Goal: Navigation & Orientation: Find specific page/section

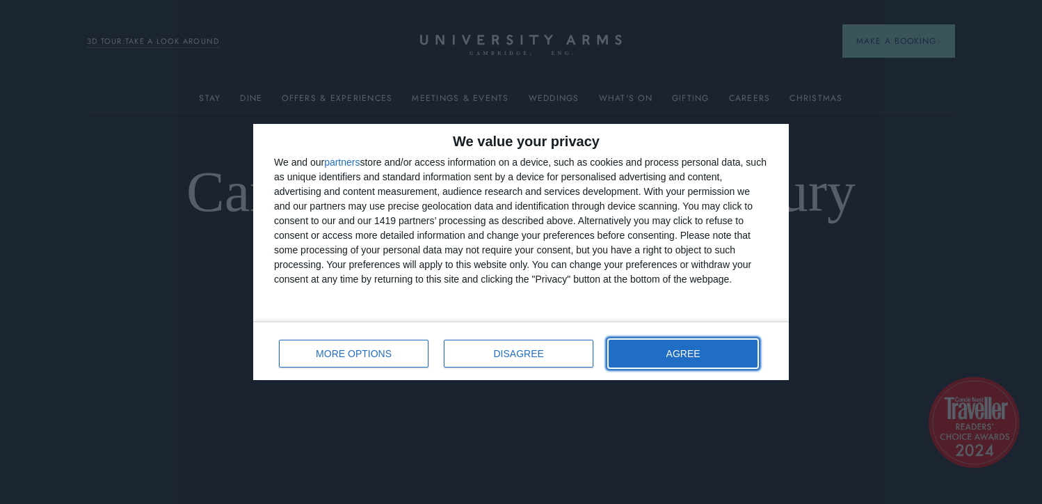
click at [682, 358] on span "AGREE" at bounding box center [683, 353] width 34 height 10
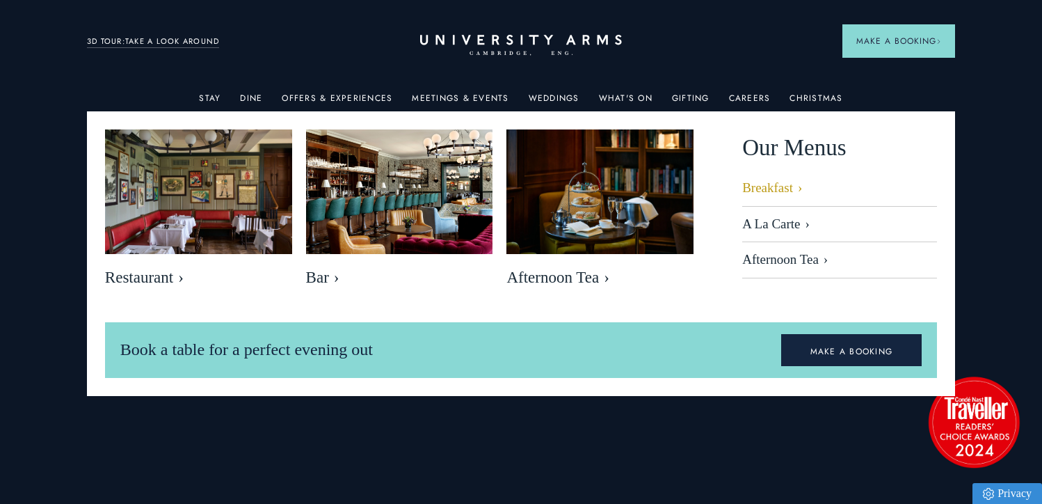
click at [773, 191] on link "Breakfast" at bounding box center [839, 193] width 195 height 26
click at [255, 97] on link "Dine" at bounding box center [251, 102] width 22 height 18
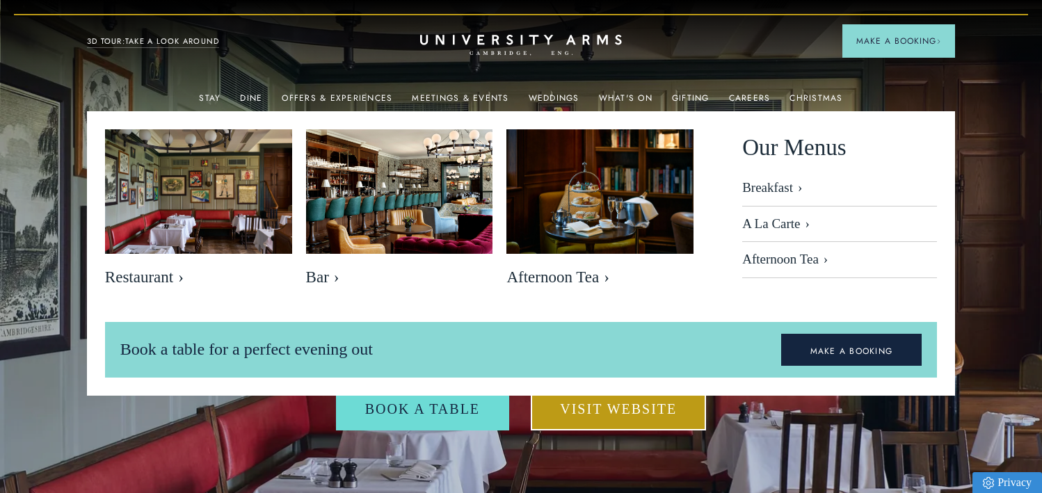
click at [618, 407] on link "Visit Website" at bounding box center [618, 408] width 175 height 43
